Goal: Task Accomplishment & Management: Use online tool/utility

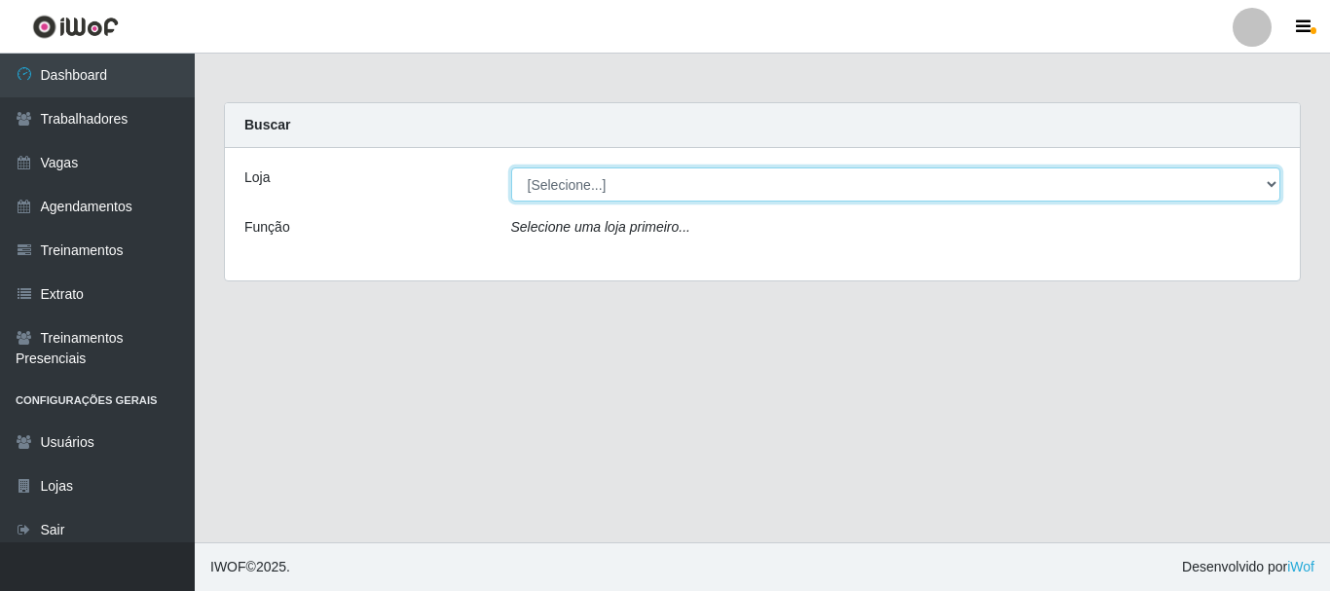
click at [578, 187] on select "[Selecione...] [PERSON_NAME]" at bounding box center [896, 185] width 770 height 34
select select "230"
click at [511, 168] on select "[Selecione...] [PERSON_NAME]" at bounding box center [896, 185] width 770 height 34
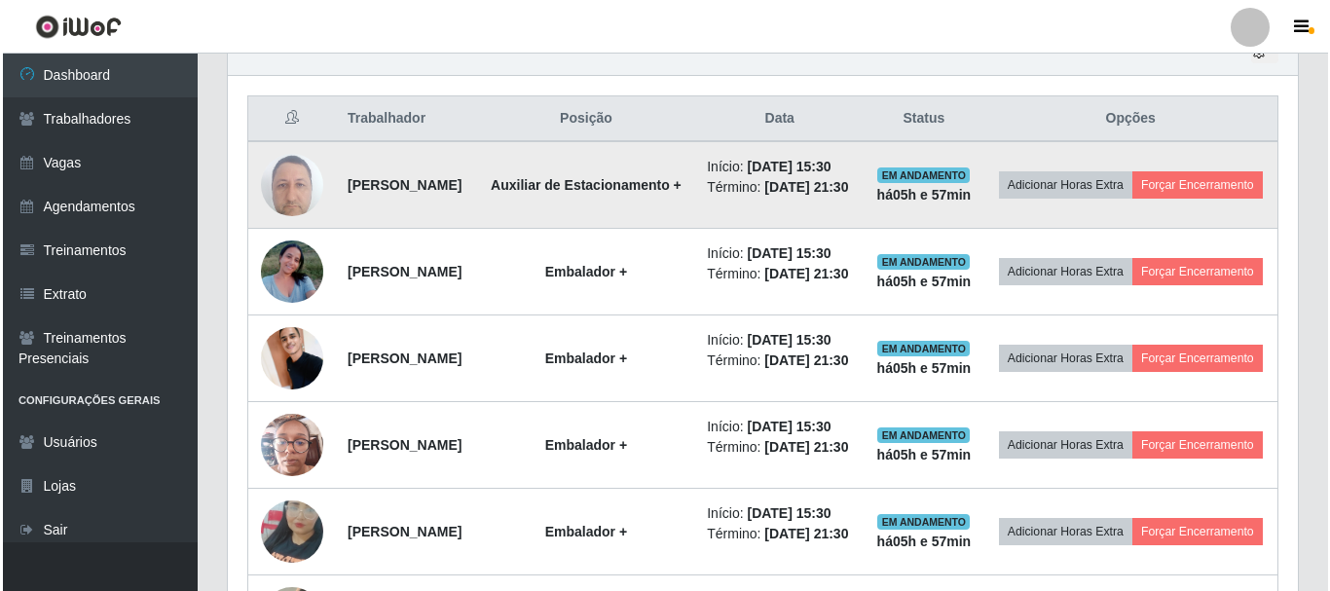
scroll to position [721, 0]
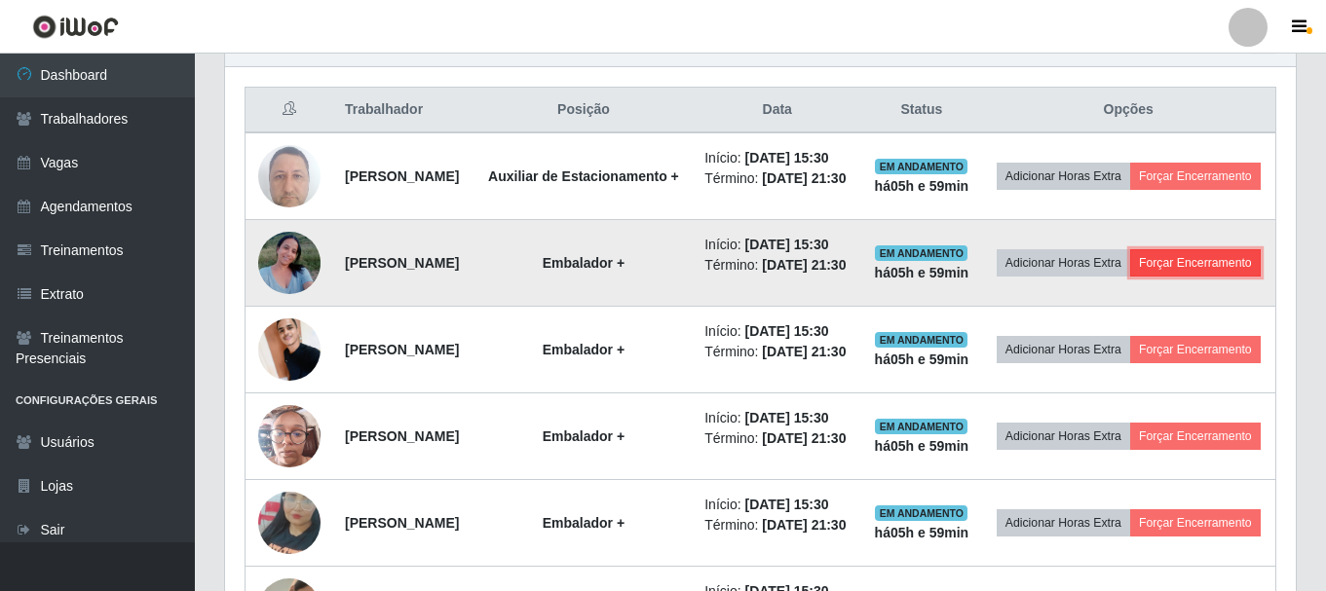
click at [1167, 277] on button "Forçar Encerramento" at bounding box center [1195, 262] width 131 height 27
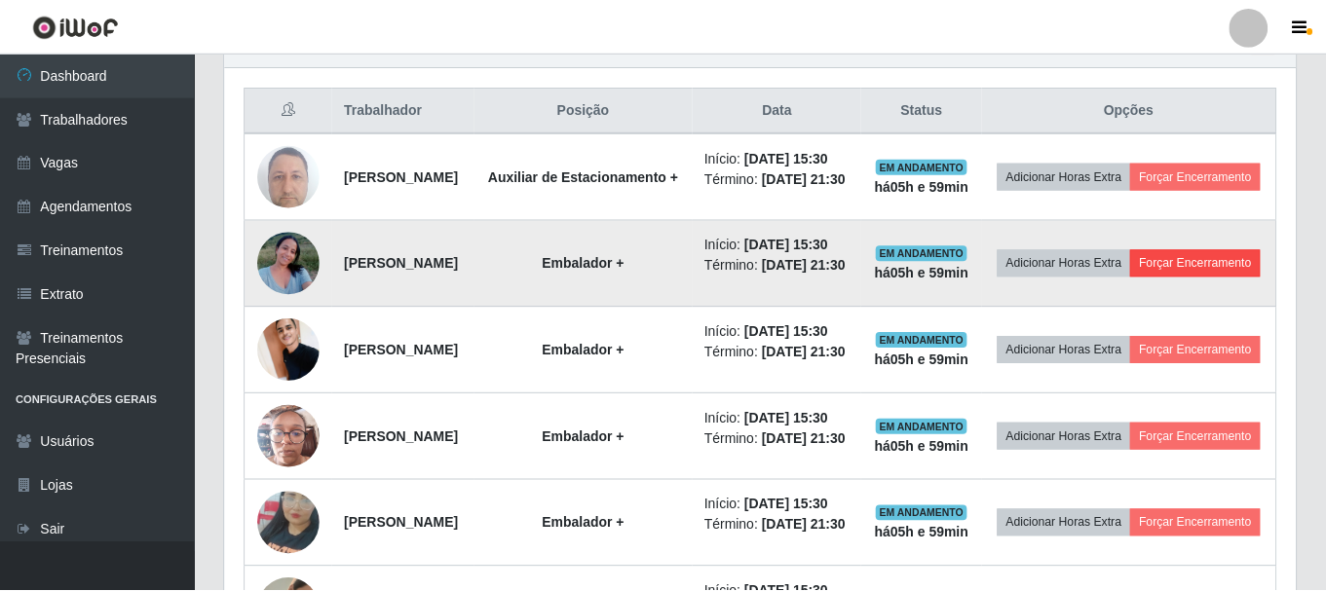
scroll to position [404, 1061]
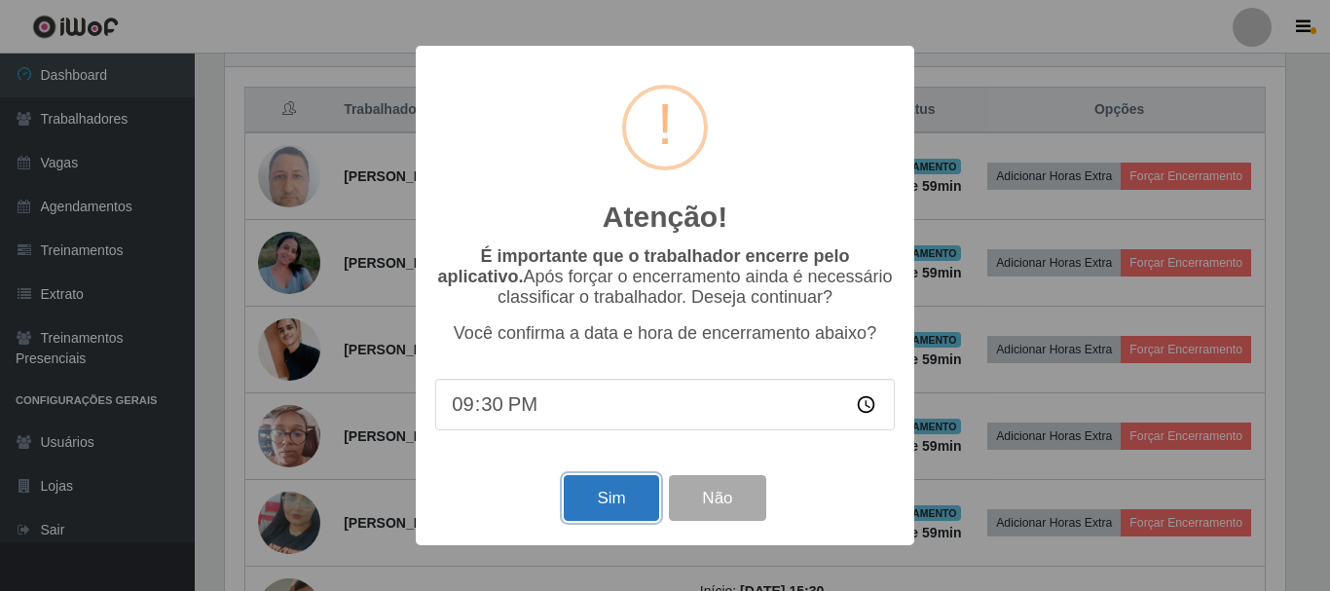
click at [603, 506] on button "Sim" at bounding box center [611, 498] width 94 height 46
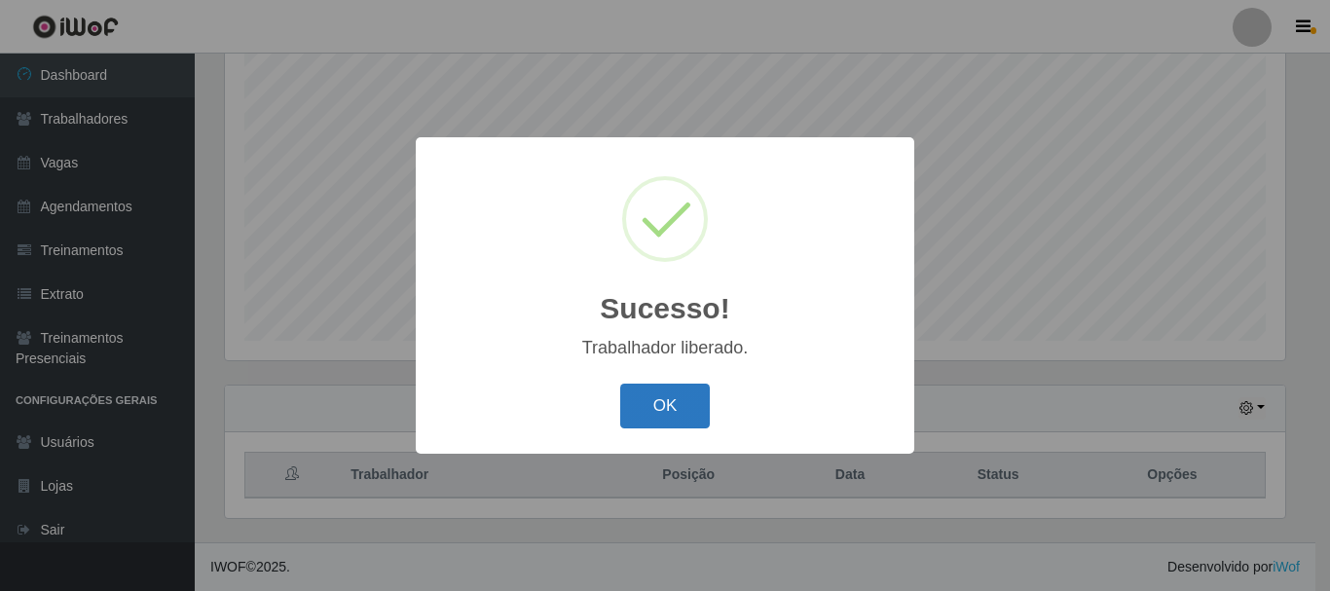
click at [658, 416] on button "OK" at bounding box center [665, 407] width 91 height 46
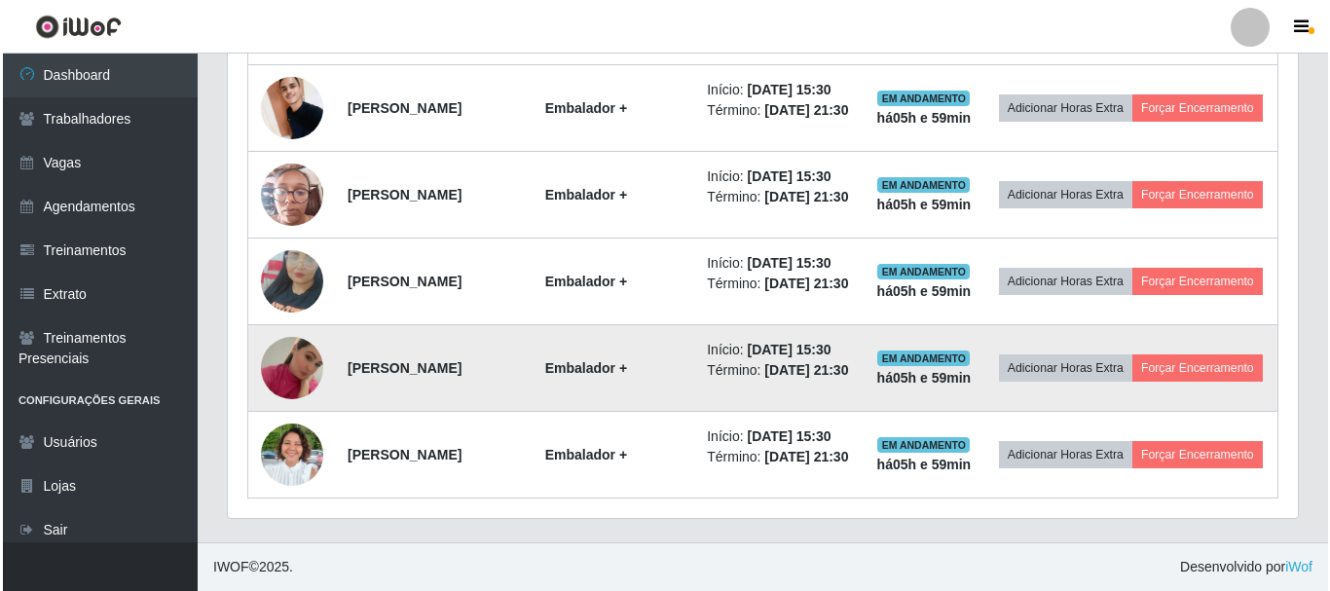
scroll to position [1086, 0]
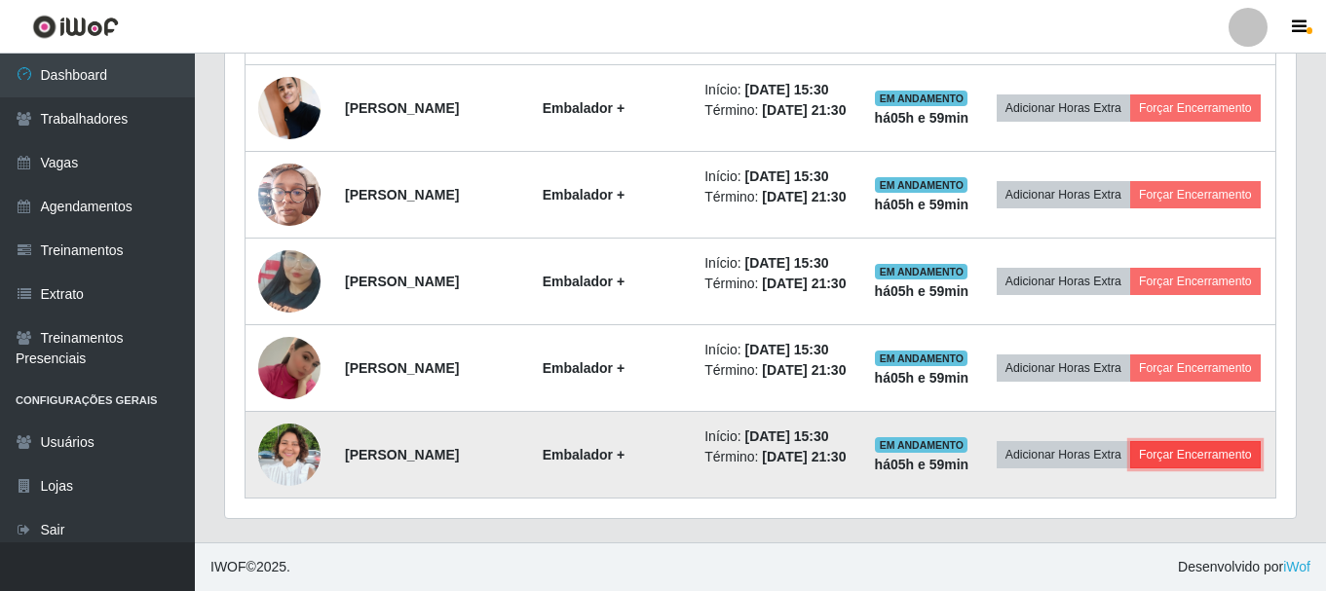
click at [1130, 463] on button "Forçar Encerramento" at bounding box center [1195, 454] width 131 height 27
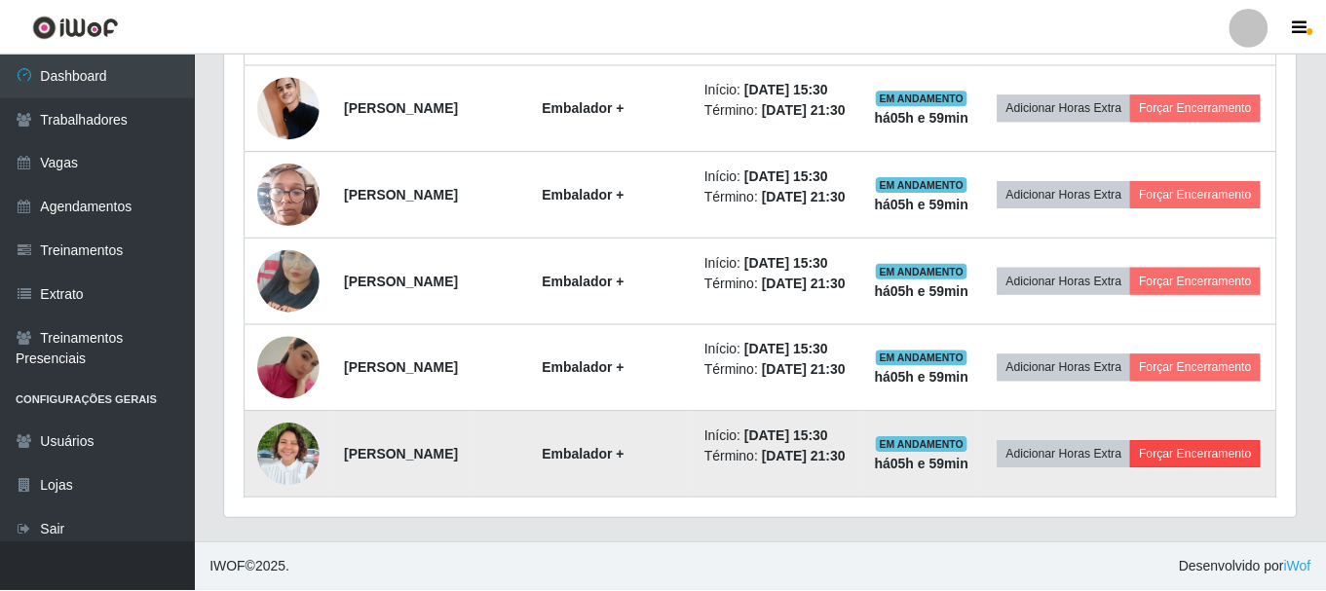
scroll to position [404, 1061]
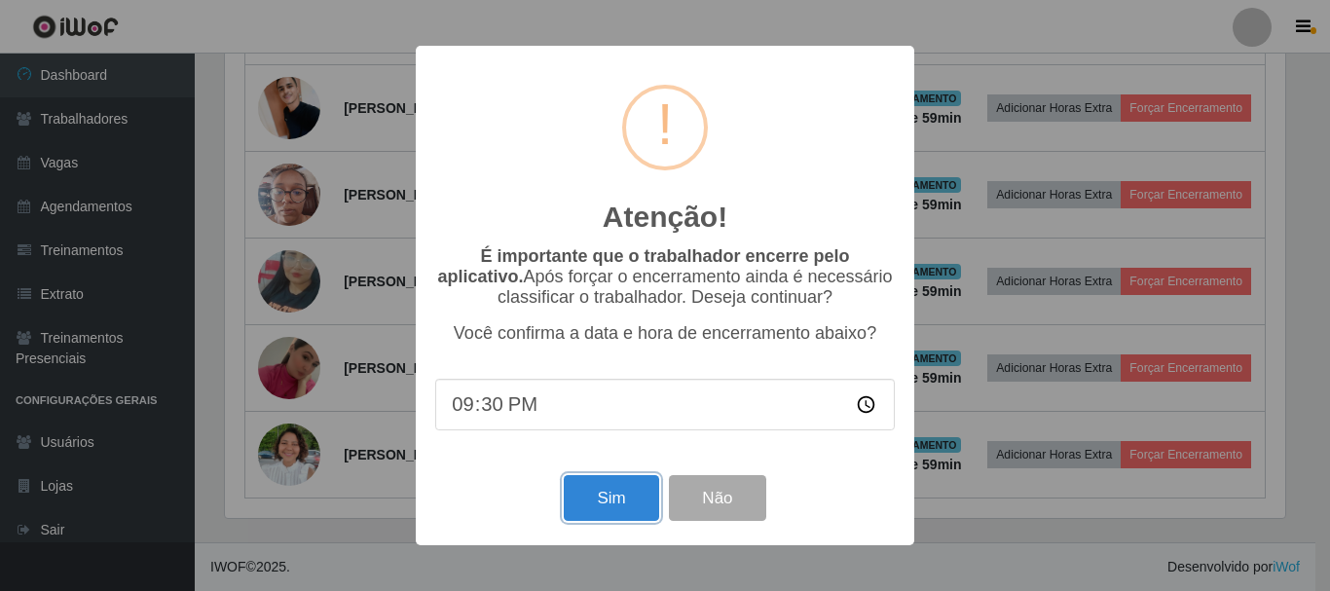
drag, startPoint x: 578, startPoint y: 512, endPoint x: 590, endPoint y: 505, distance: 14.4
click at [579, 512] on button "Sim" at bounding box center [611, 498] width 94 height 46
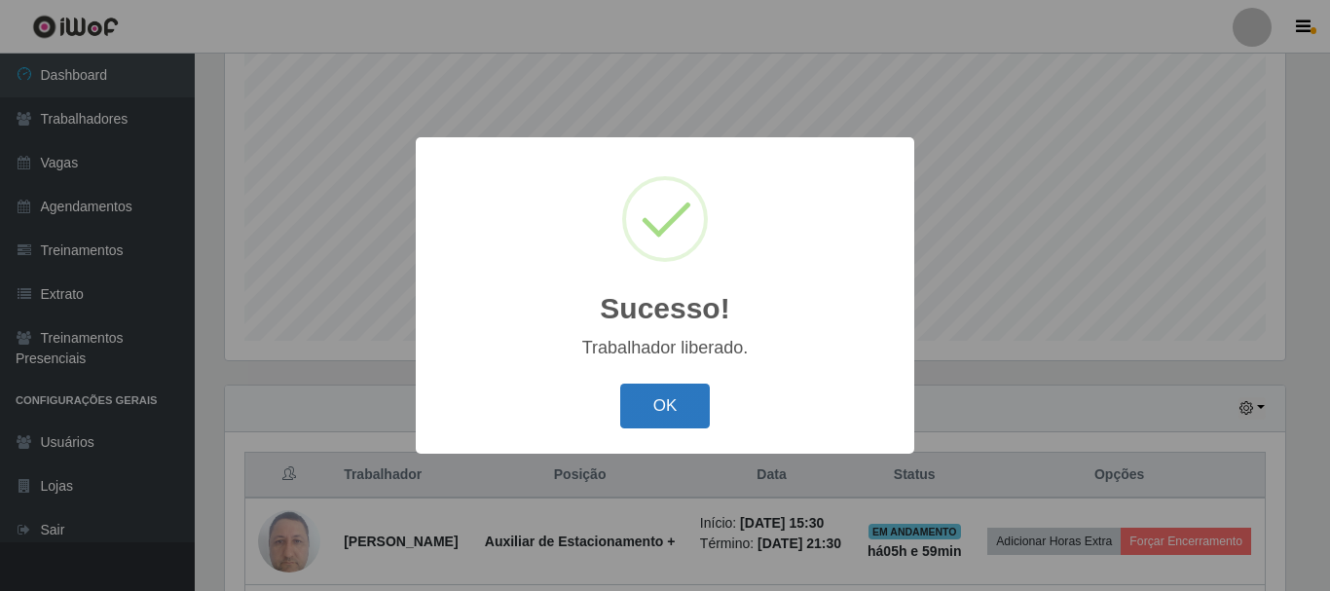
click at [660, 423] on button "OK" at bounding box center [665, 407] width 91 height 46
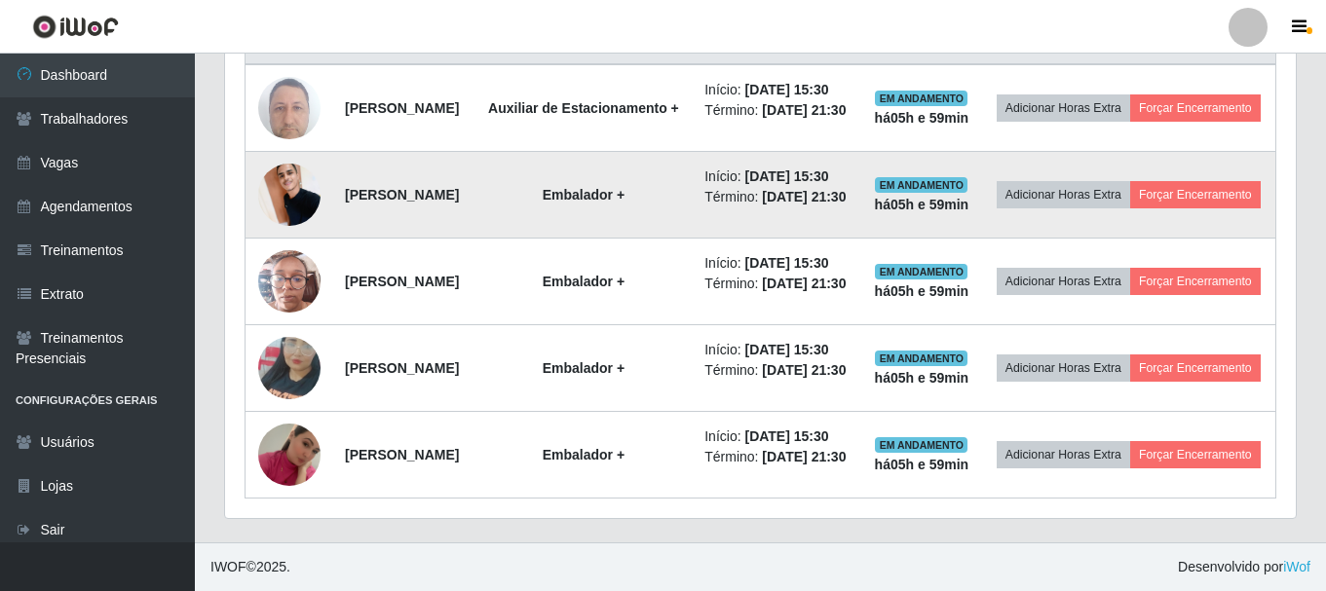
scroll to position [964, 0]
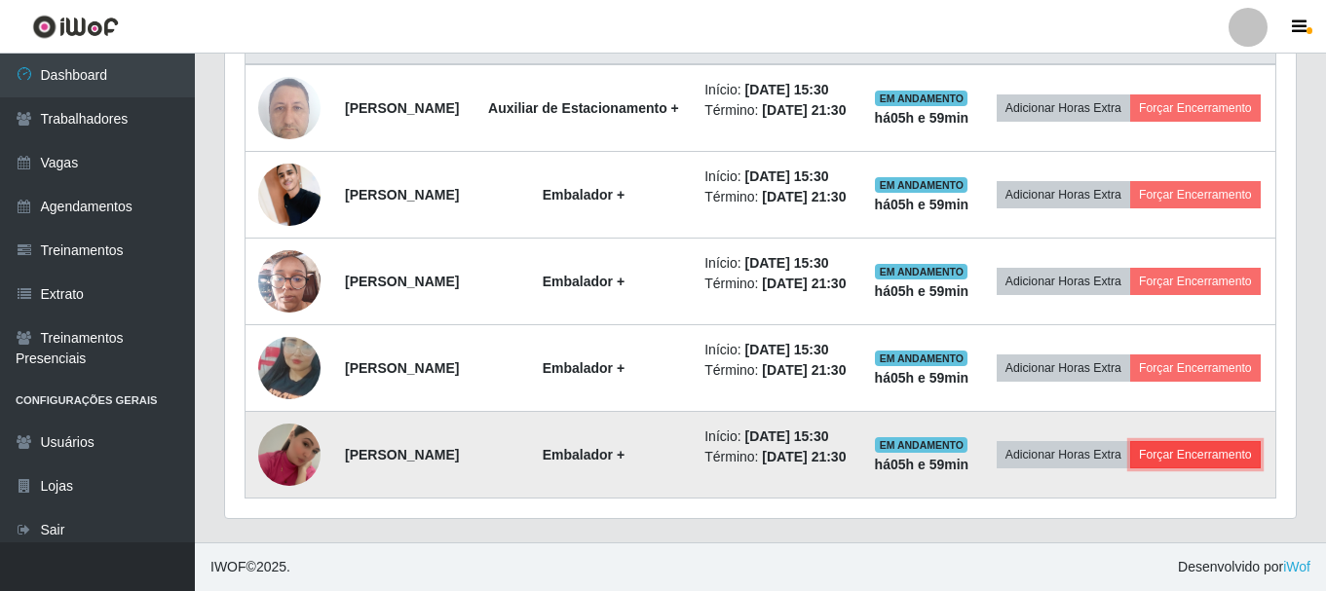
click at [1141, 455] on button "Forçar Encerramento" at bounding box center [1195, 454] width 131 height 27
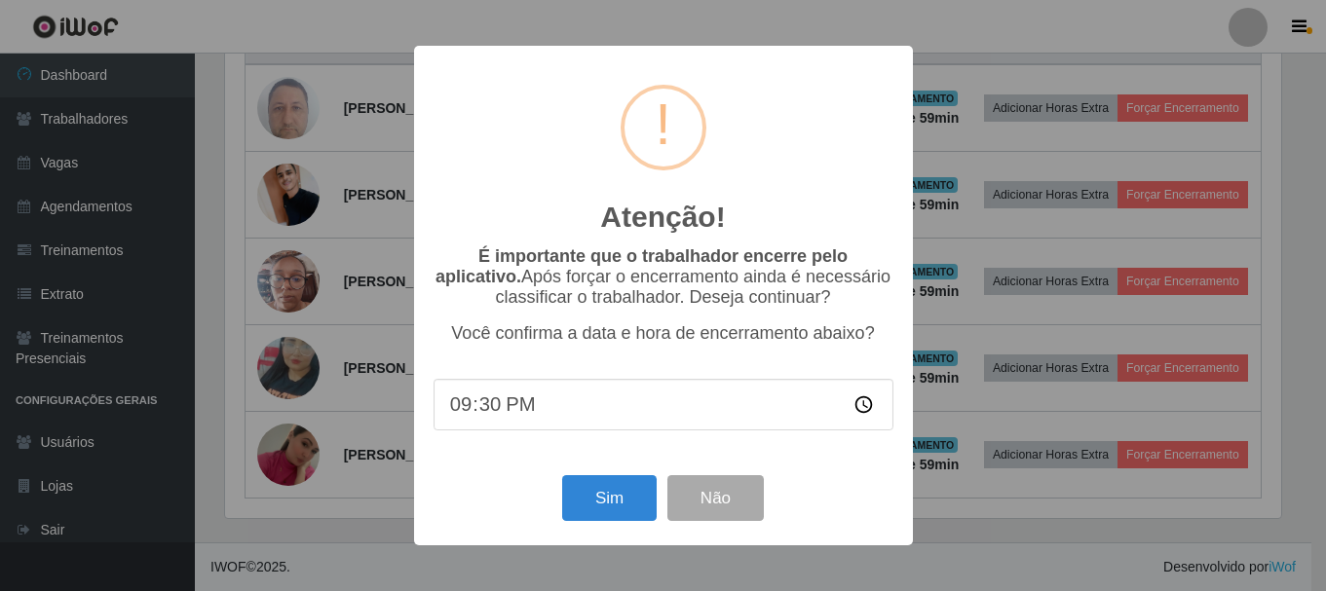
scroll to position [404, 1061]
click at [596, 498] on button "Sim" at bounding box center [611, 498] width 94 height 46
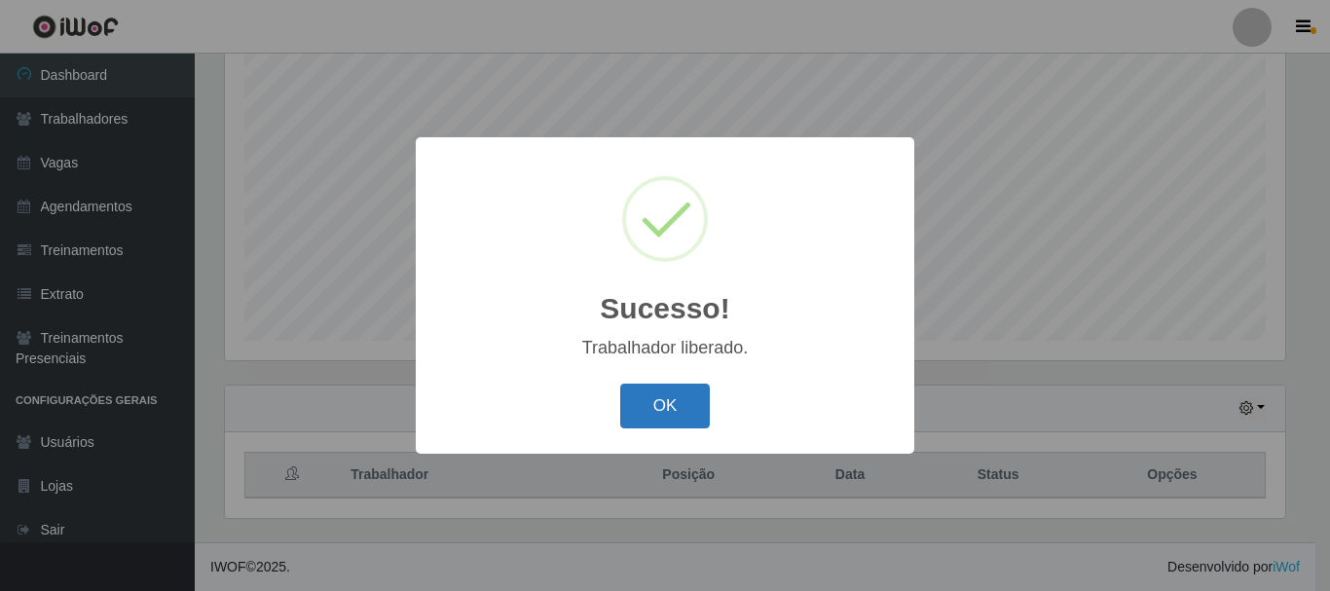
click at [680, 410] on button "OK" at bounding box center [665, 407] width 91 height 46
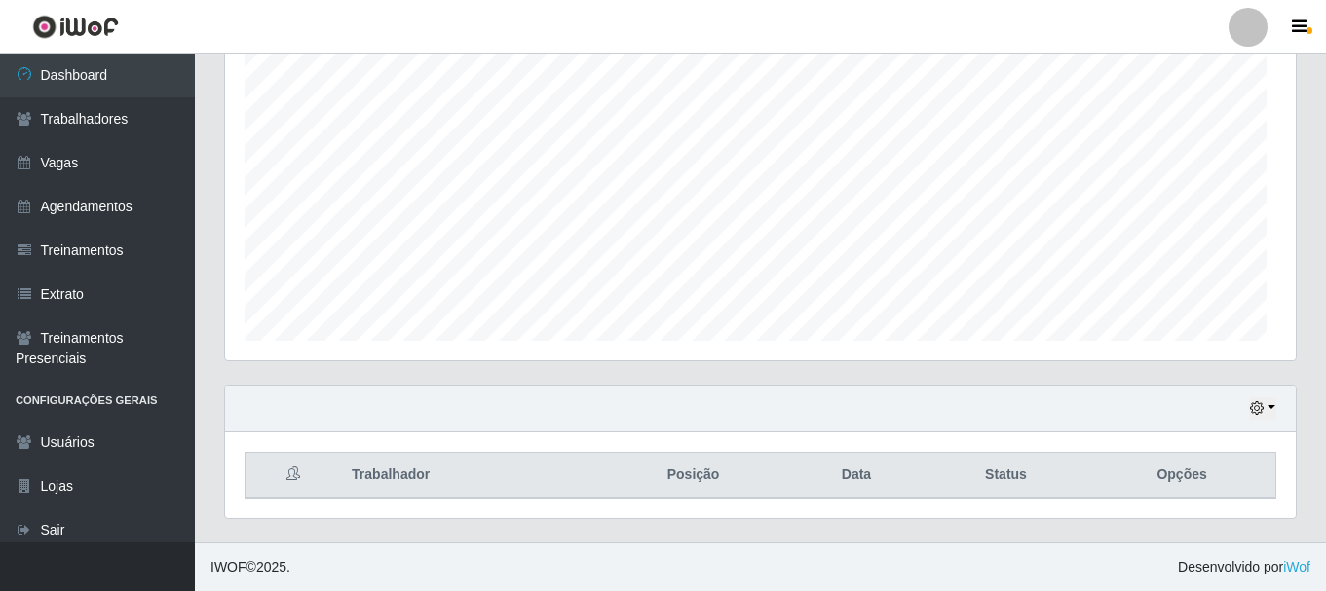
scroll to position [0, 0]
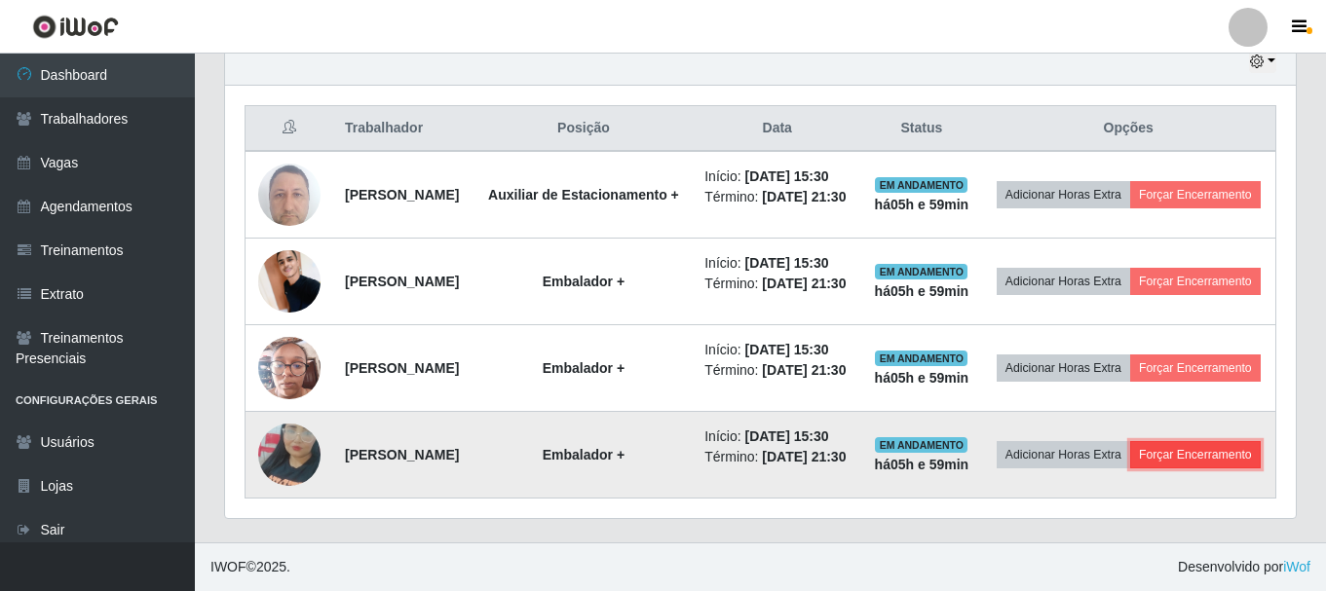
click at [1144, 452] on button "Forçar Encerramento" at bounding box center [1195, 454] width 131 height 27
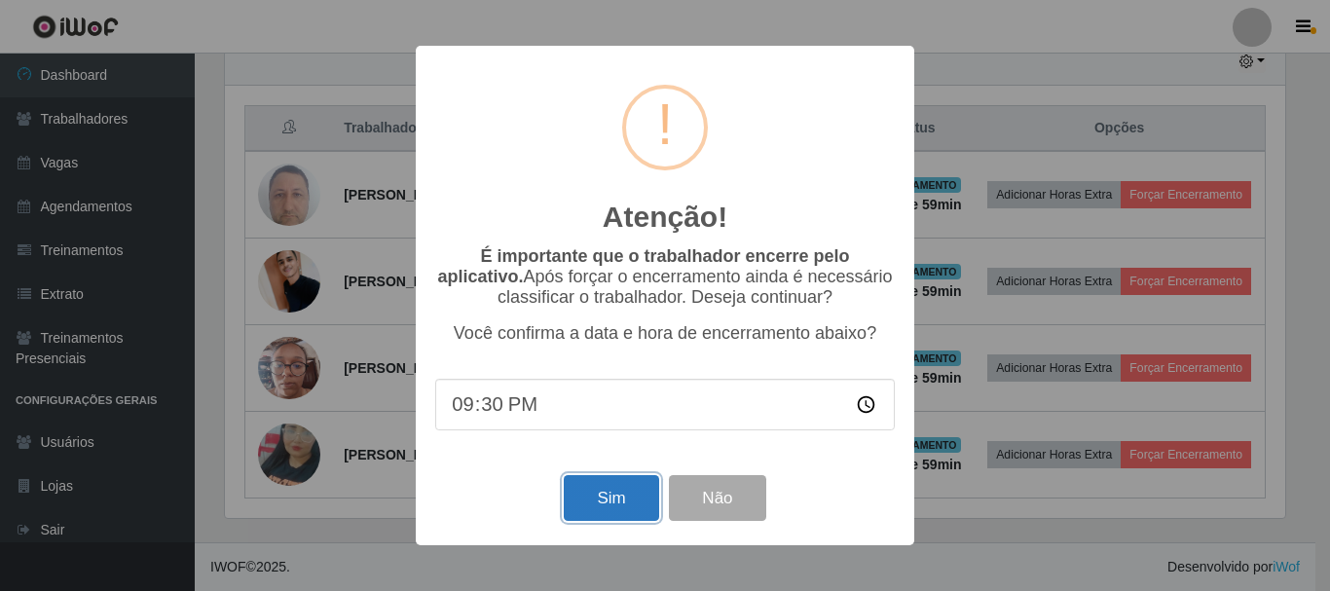
click at [638, 501] on button "Sim" at bounding box center [611, 498] width 94 height 46
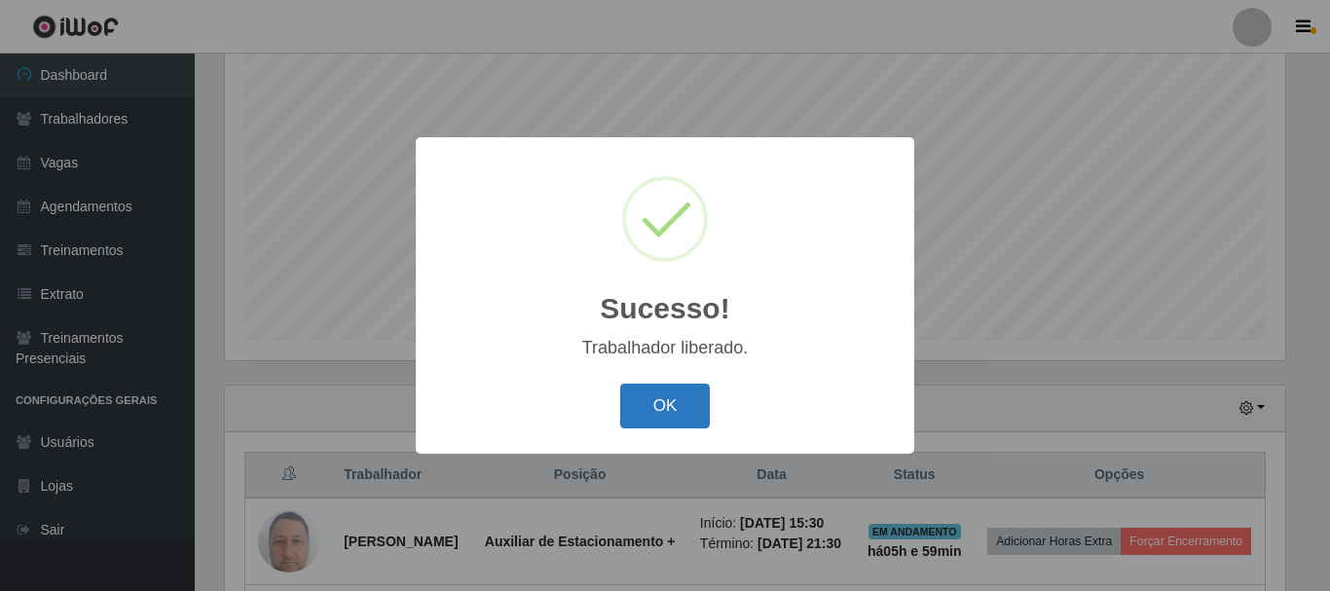
click at [666, 419] on button "OK" at bounding box center [665, 407] width 91 height 46
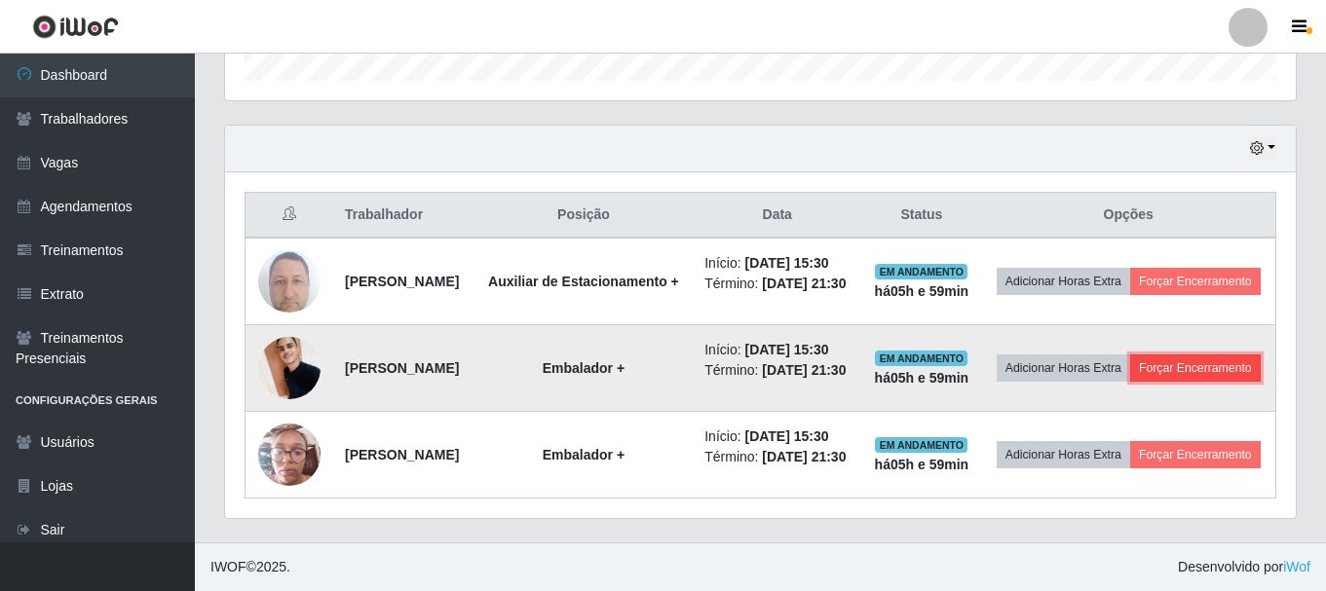
click at [1133, 355] on button "Forçar Encerramento" at bounding box center [1195, 368] width 131 height 27
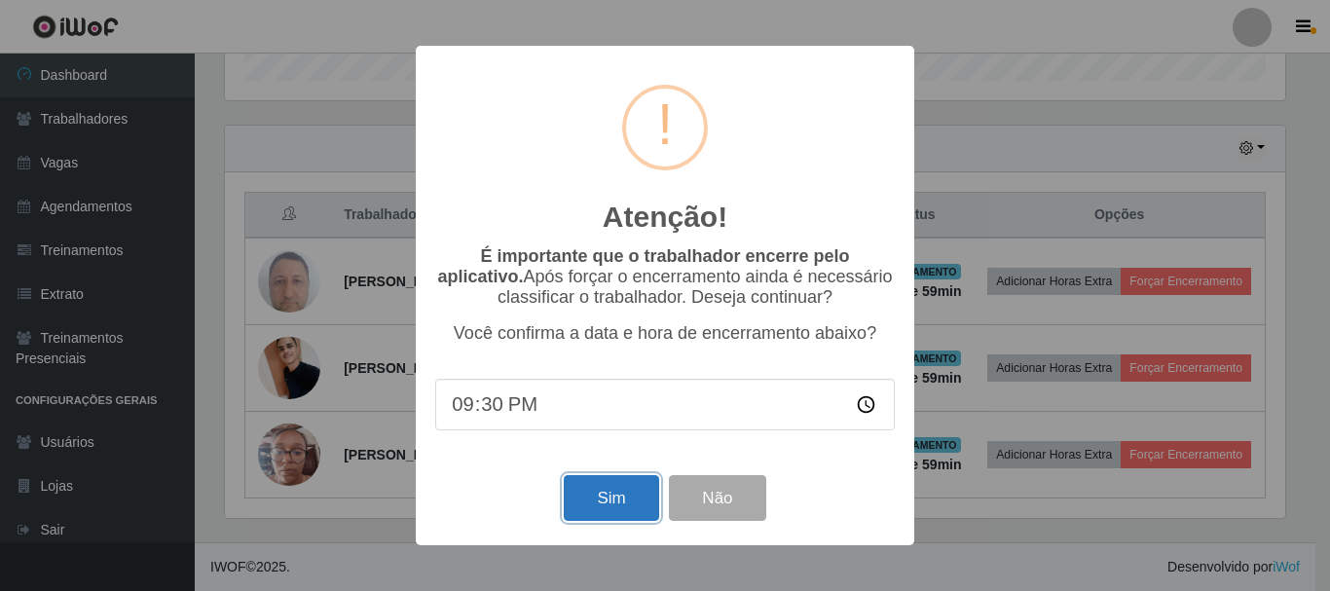
click at [626, 497] on button "Sim" at bounding box center [611, 498] width 94 height 46
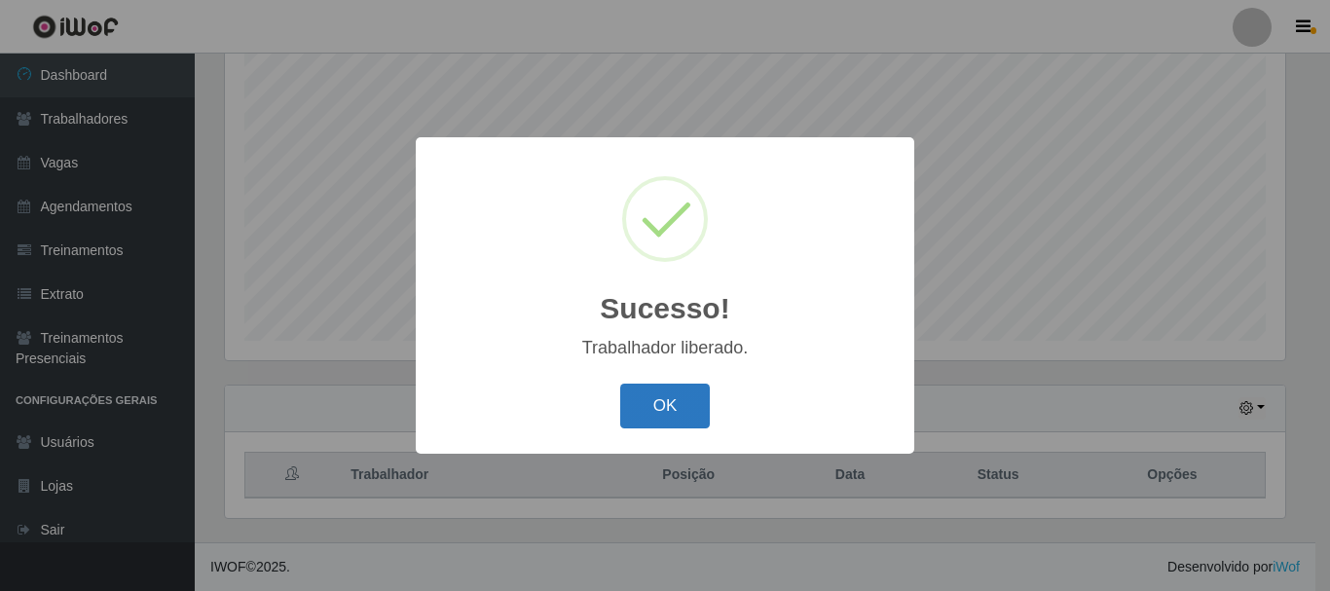
click at [684, 378] on div "Sucesso! × Trabalhador liberado. OK Cancel" at bounding box center [665, 295] width 499 height 316
click at [678, 395] on button "OK" at bounding box center [665, 407] width 91 height 46
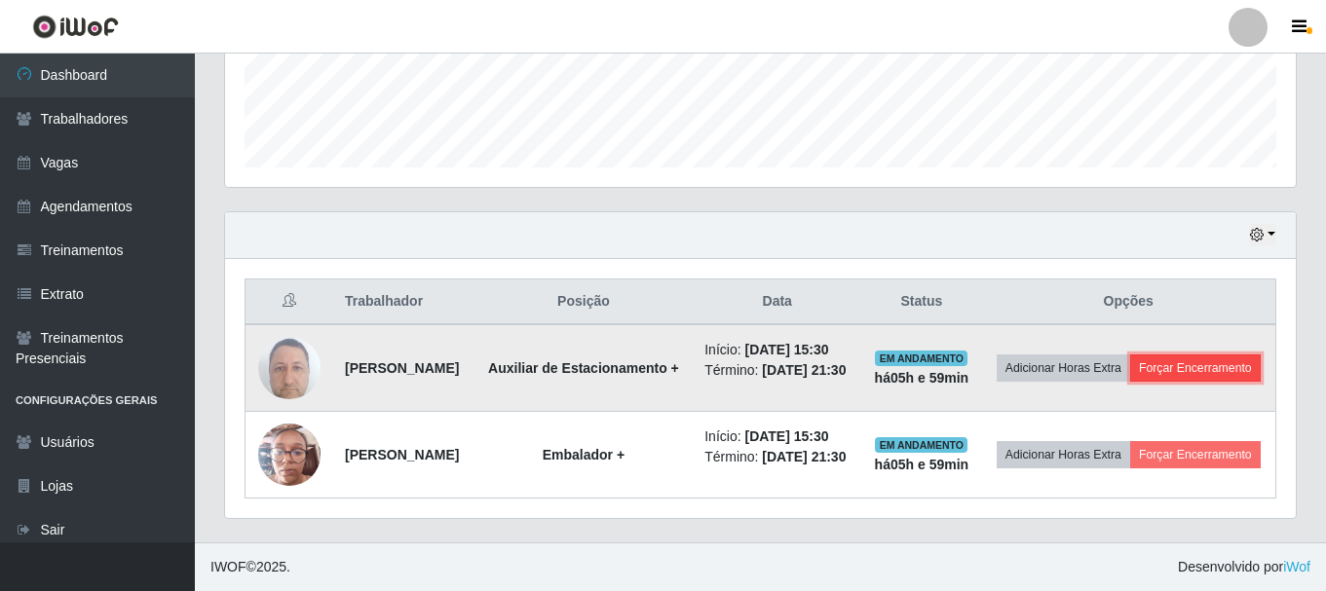
click at [1130, 355] on button "Forçar Encerramento" at bounding box center [1195, 368] width 131 height 27
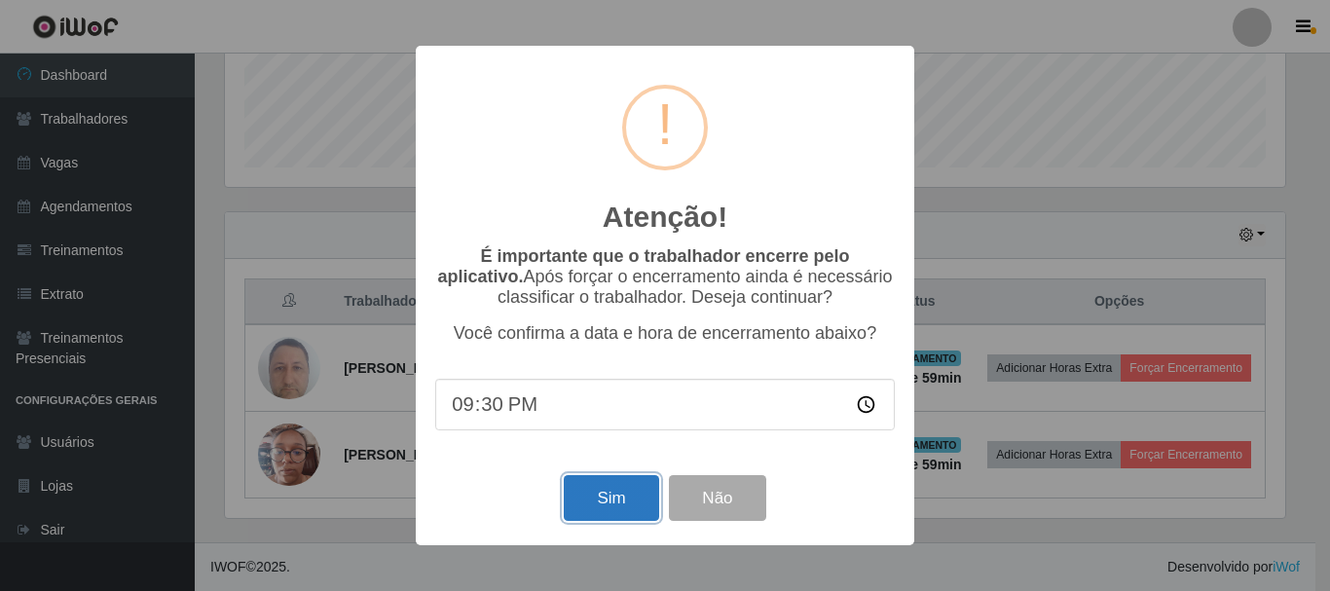
click at [604, 506] on button "Sim" at bounding box center [611, 498] width 94 height 46
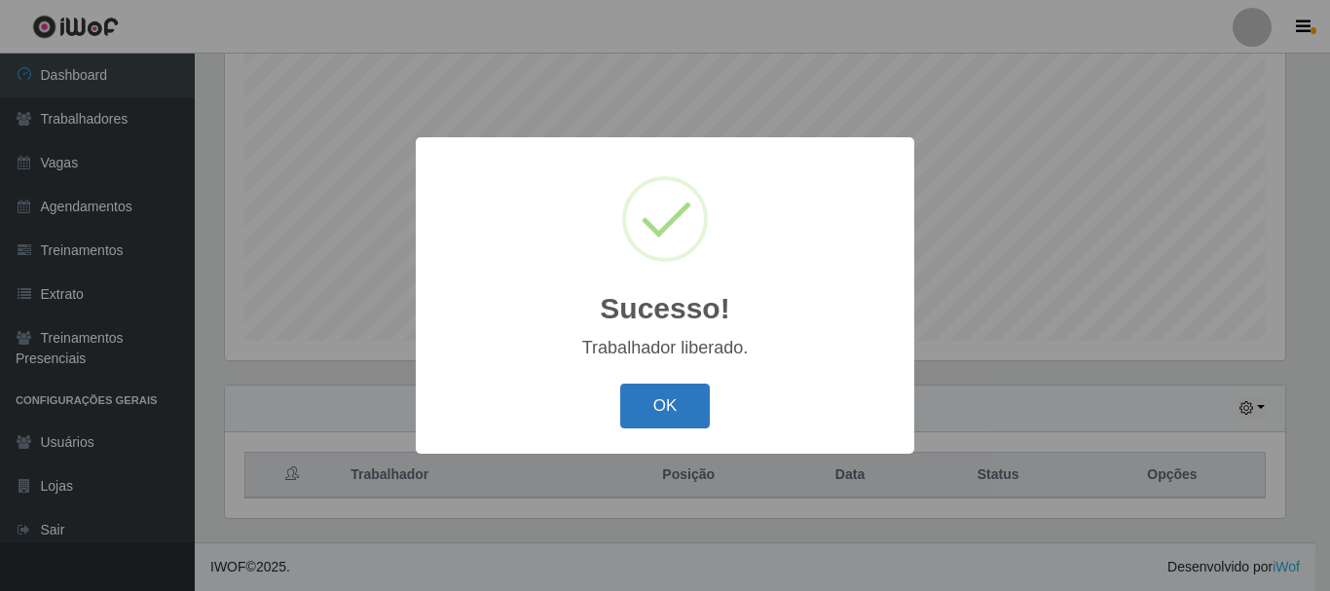
click at [675, 421] on button "OK" at bounding box center [665, 407] width 91 height 46
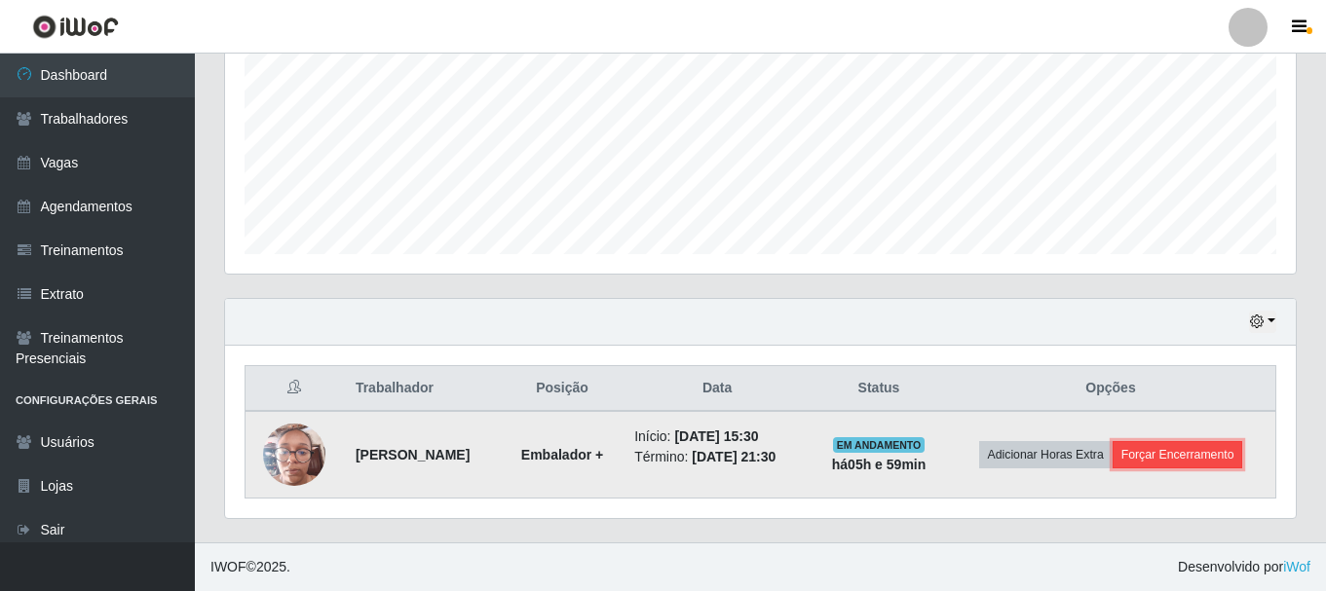
click at [1112, 468] on button "Forçar Encerramento" at bounding box center [1177, 454] width 131 height 27
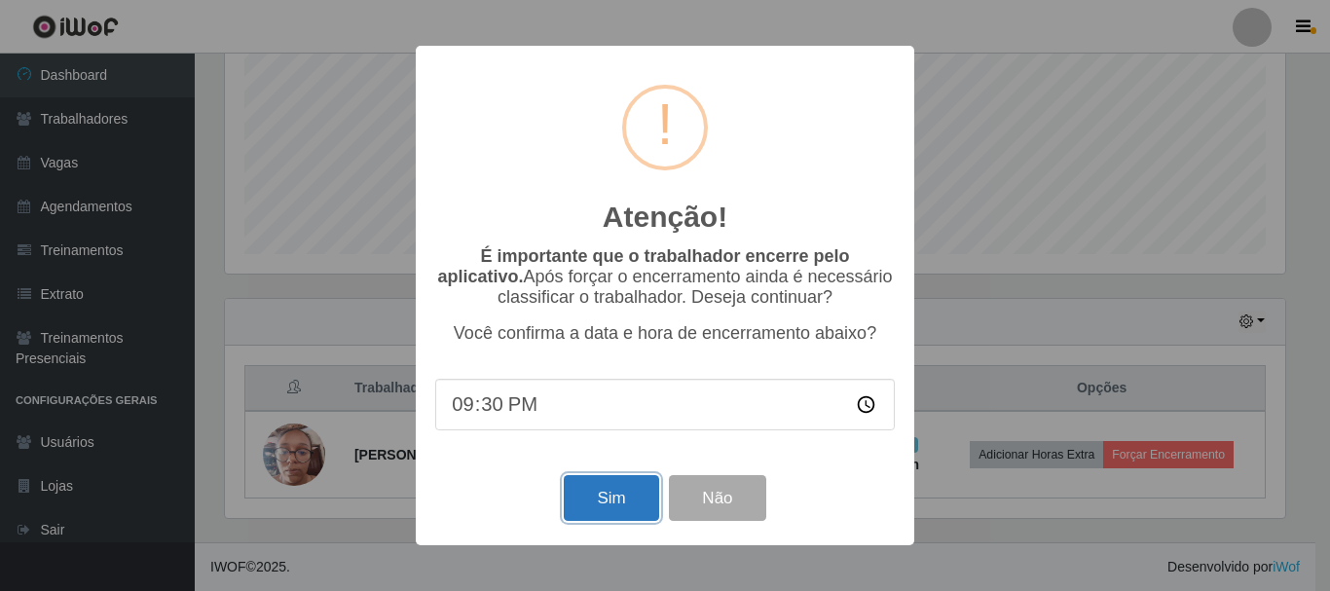
click at [637, 483] on button "Sim" at bounding box center [611, 498] width 94 height 46
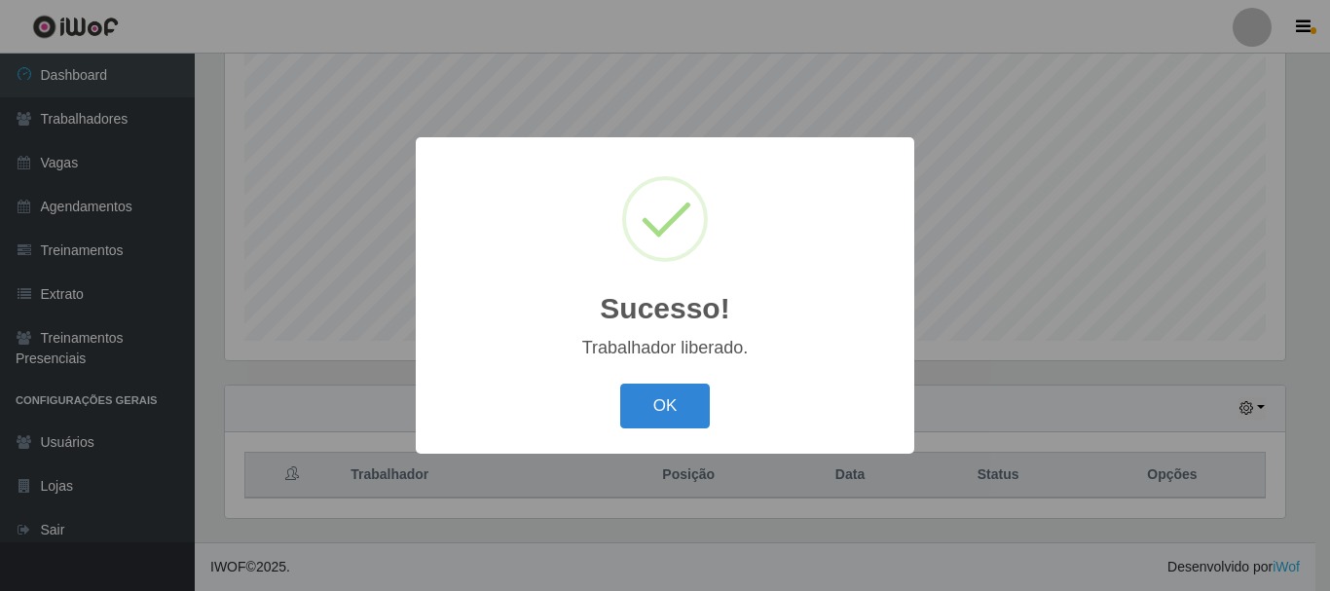
drag, startPoint x: 628, startPoint y: 427, endPoint x: 648, endPoint y: 410, distance: 25.6
click at [631, 427] on button "OK" at bounding box center [665, 407] width 91 height 46
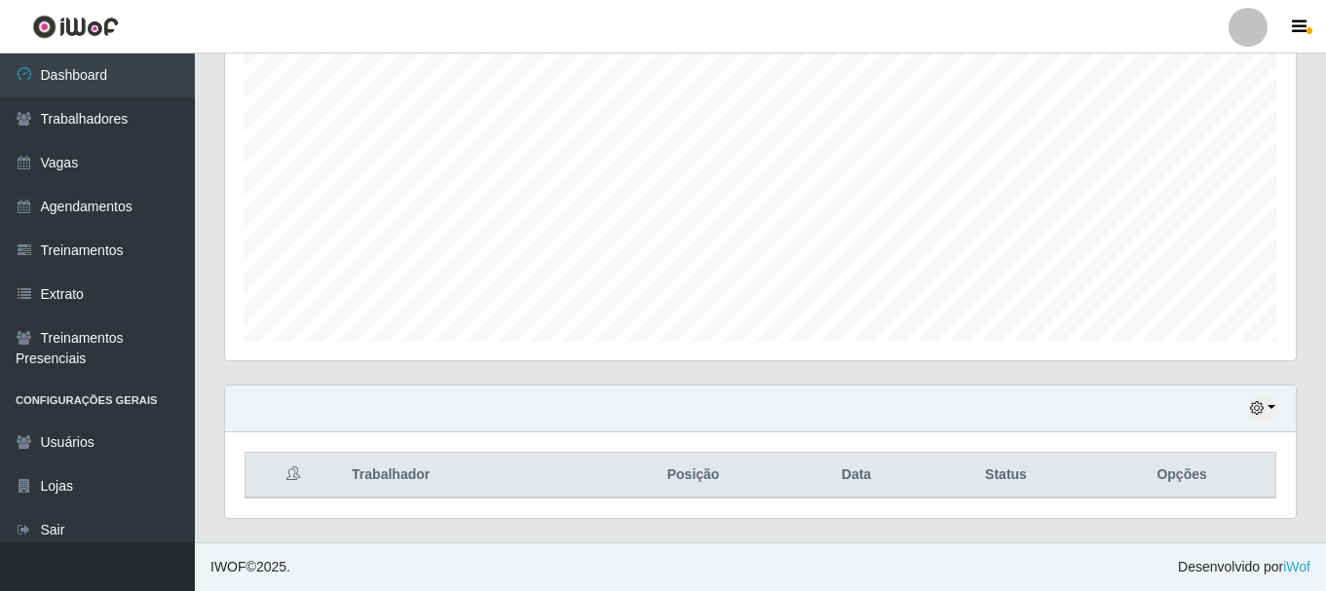
click at [665, 402] on div "Hoje 1 dia 3 dias 1 Semana Não encerrados" at bounding box center [760, 409] width 1070 height 47
